Goal: Task Accomplishment & Management: Use online tool/utility

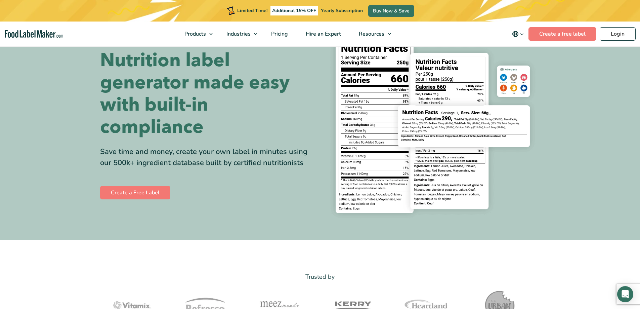
scroll to position [34, 0]
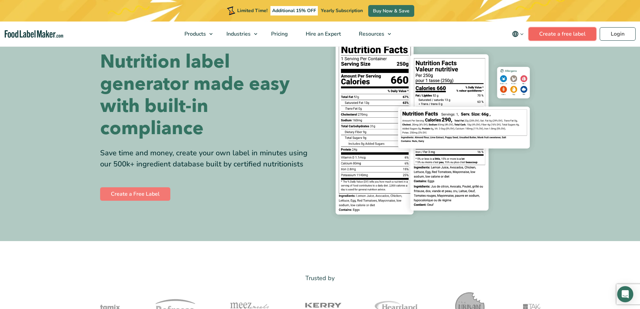
click at [556, 36] on link "Create a free label" at bounding box center [562, 33] width 68 height 13
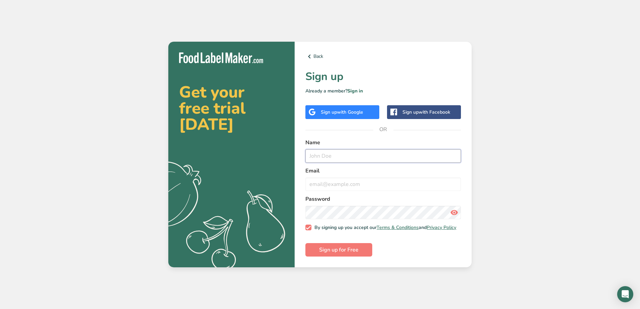
click at [330, 156] on input "text" at bounding box center [383, 155] width 156 height 13
type input "t"
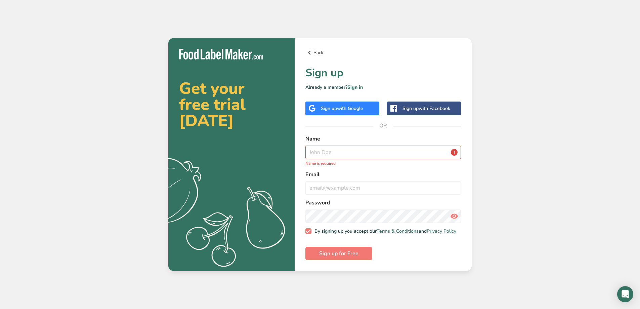
click at [318, 51] on link "Back" at bounding box center [383, 53] width 156 height 8
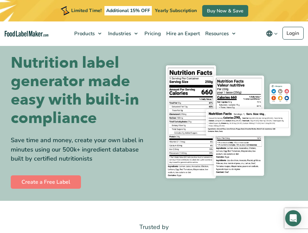
drag, startPoint x: 182, startPoint y: 98, endPoint x: 144, endPoint y: 98, distance: 38.0
click at [144, 98] on h1 "Nutrition label generator made easy with built-in compliance" at bounding box center [80, 91] width 138 height 74
